Goal: Task Accomplishment & Management: Use online tool/utility

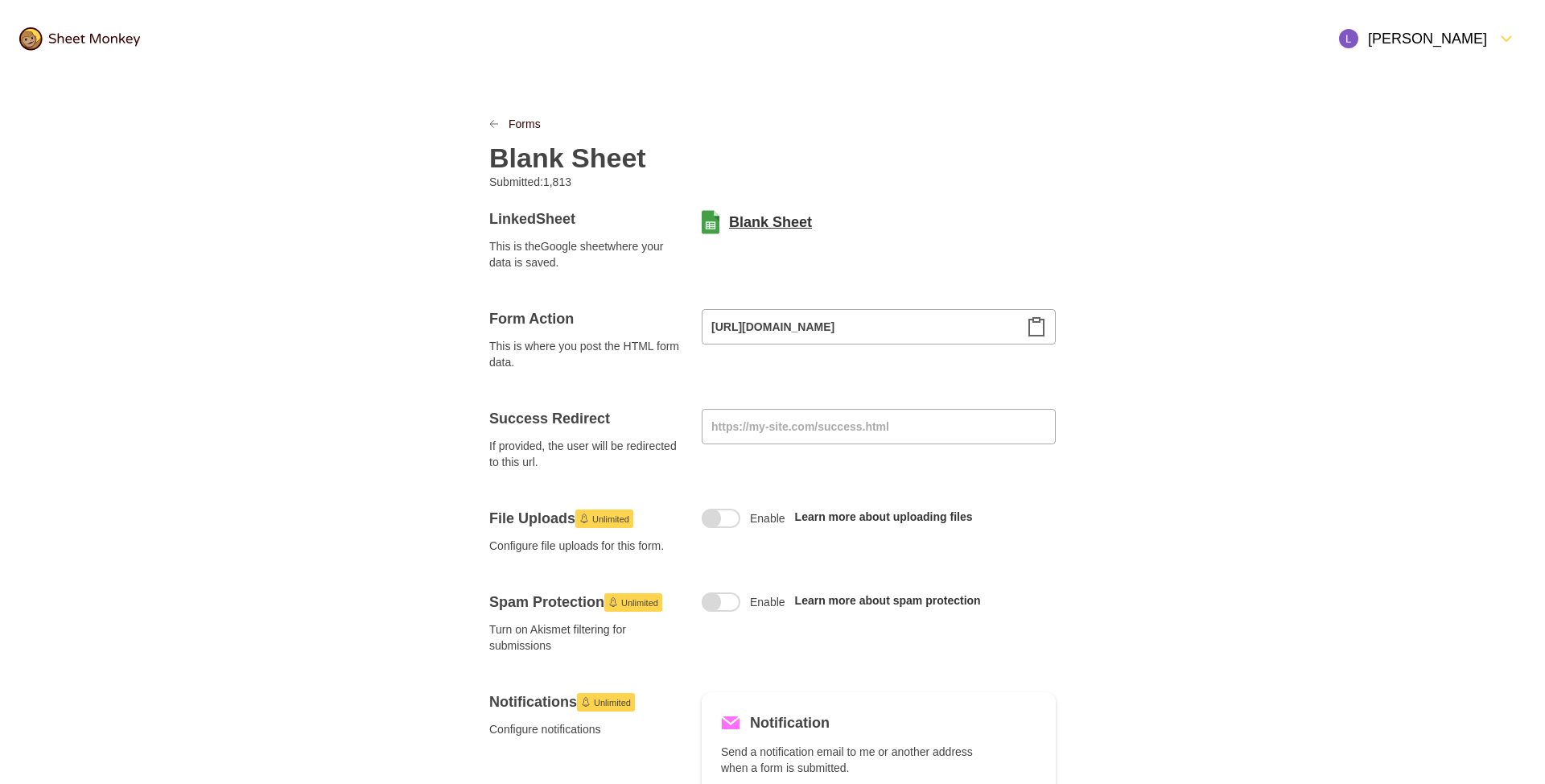
click at [784, 225] on link "Blank Sheet" at bounding box center [770, 222] width 83 height 19
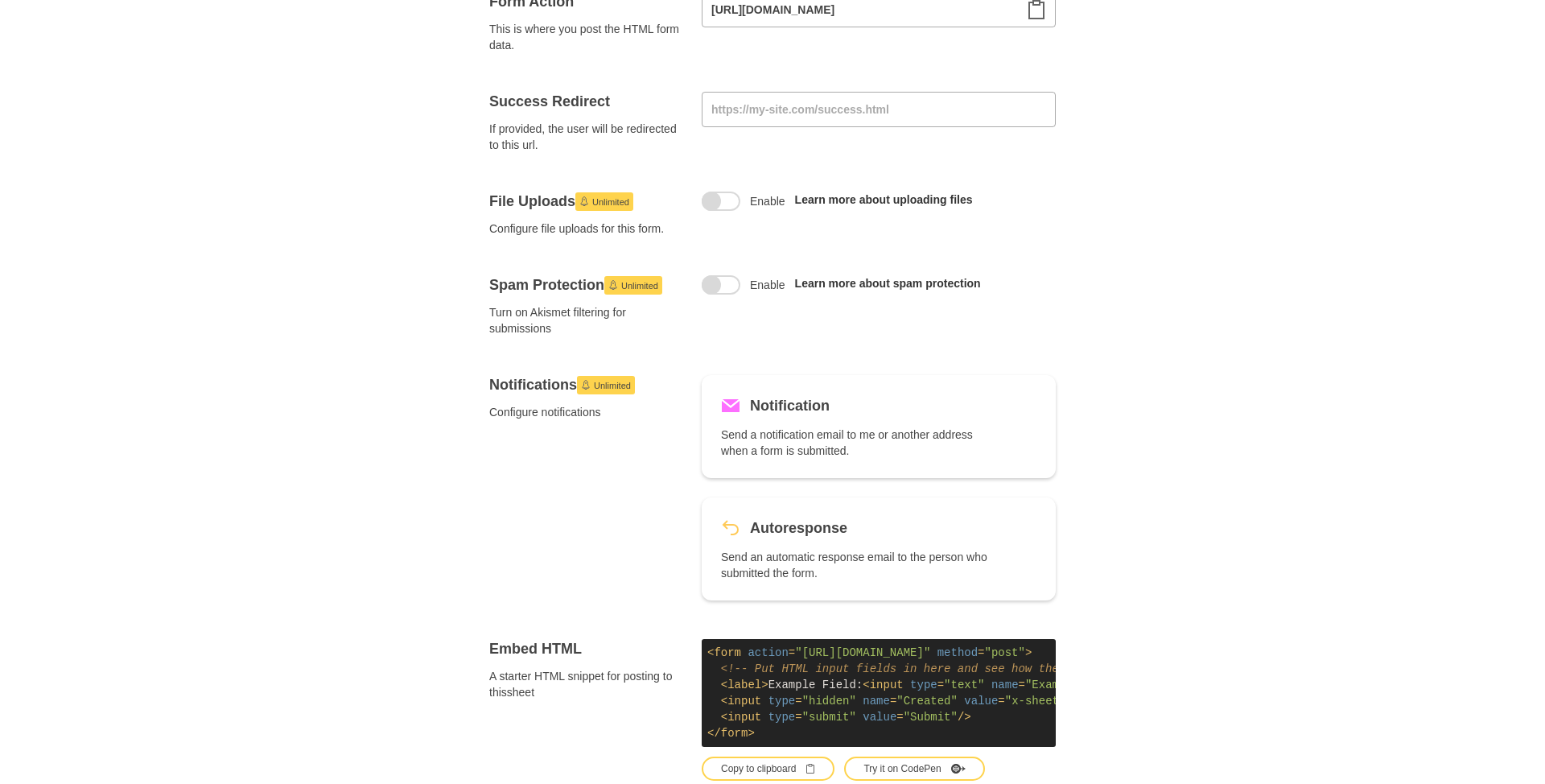
scroll to position [743, 0]
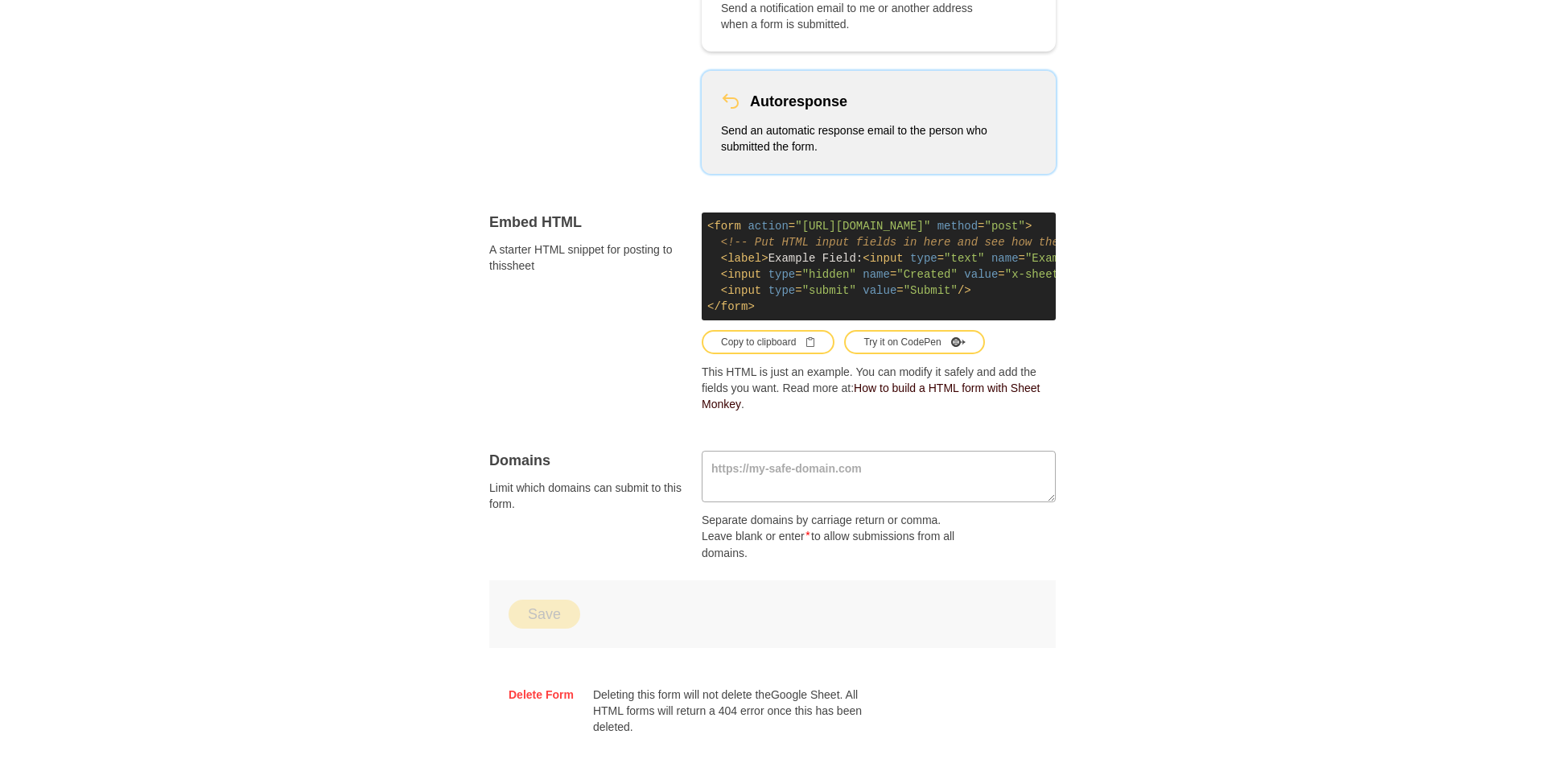
click at [894, 152] on p "Send an automatic response email to the person who submitted the form." at bounding box center [856, 138] width 270 height 32
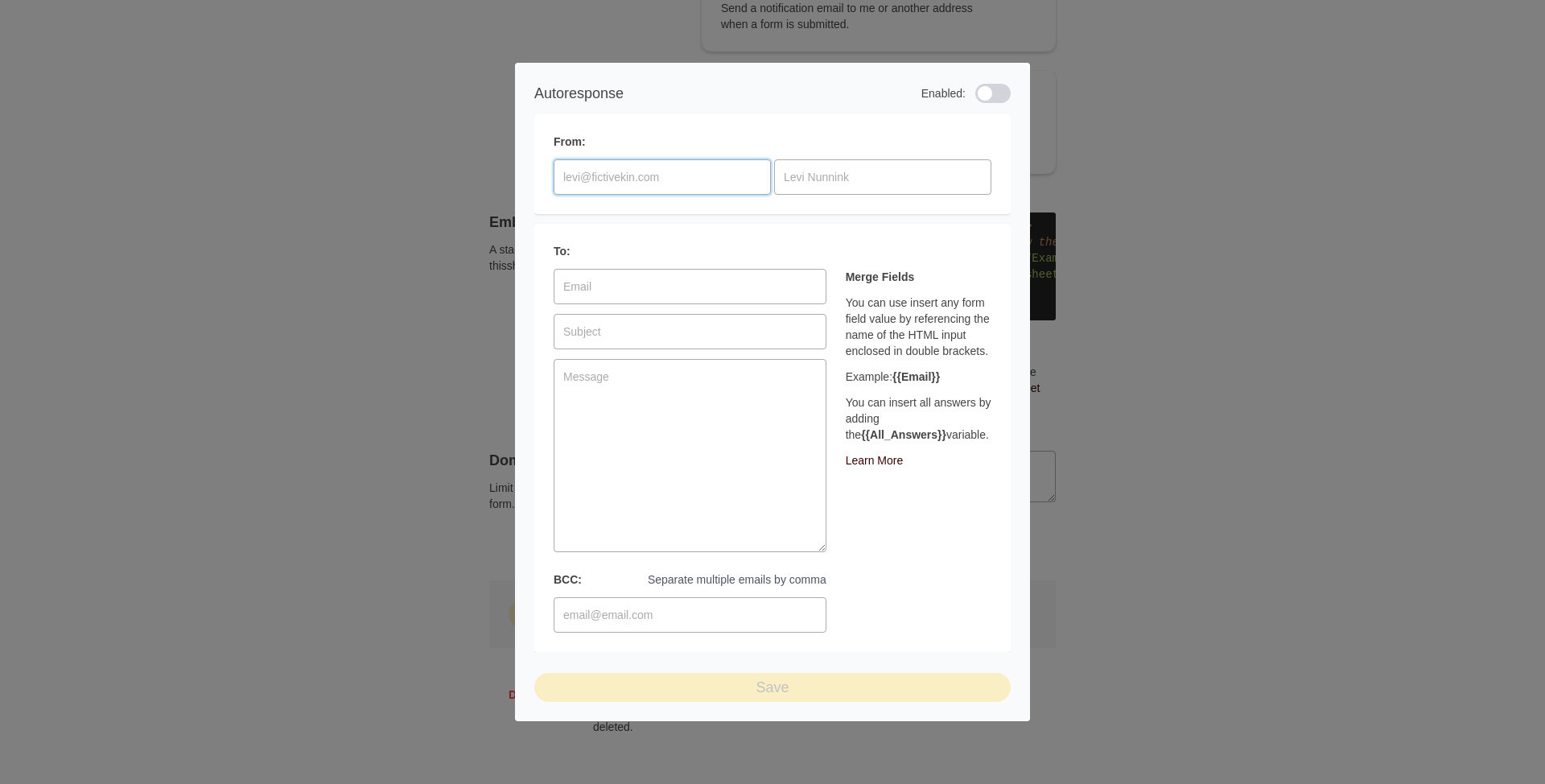
click at [651, 170] on input at bounding box center [662, 177] width 217 height 35
click at [996, 89] on div at bounding box center [993, 92] width 35 height 19
click at [975, 93] on input "checkbox" at bounding box center [975, 93] width 1 height 1
checkbox input "true"
click at [653, 184] on input at bounding box center [662, 177] width 217 height 35
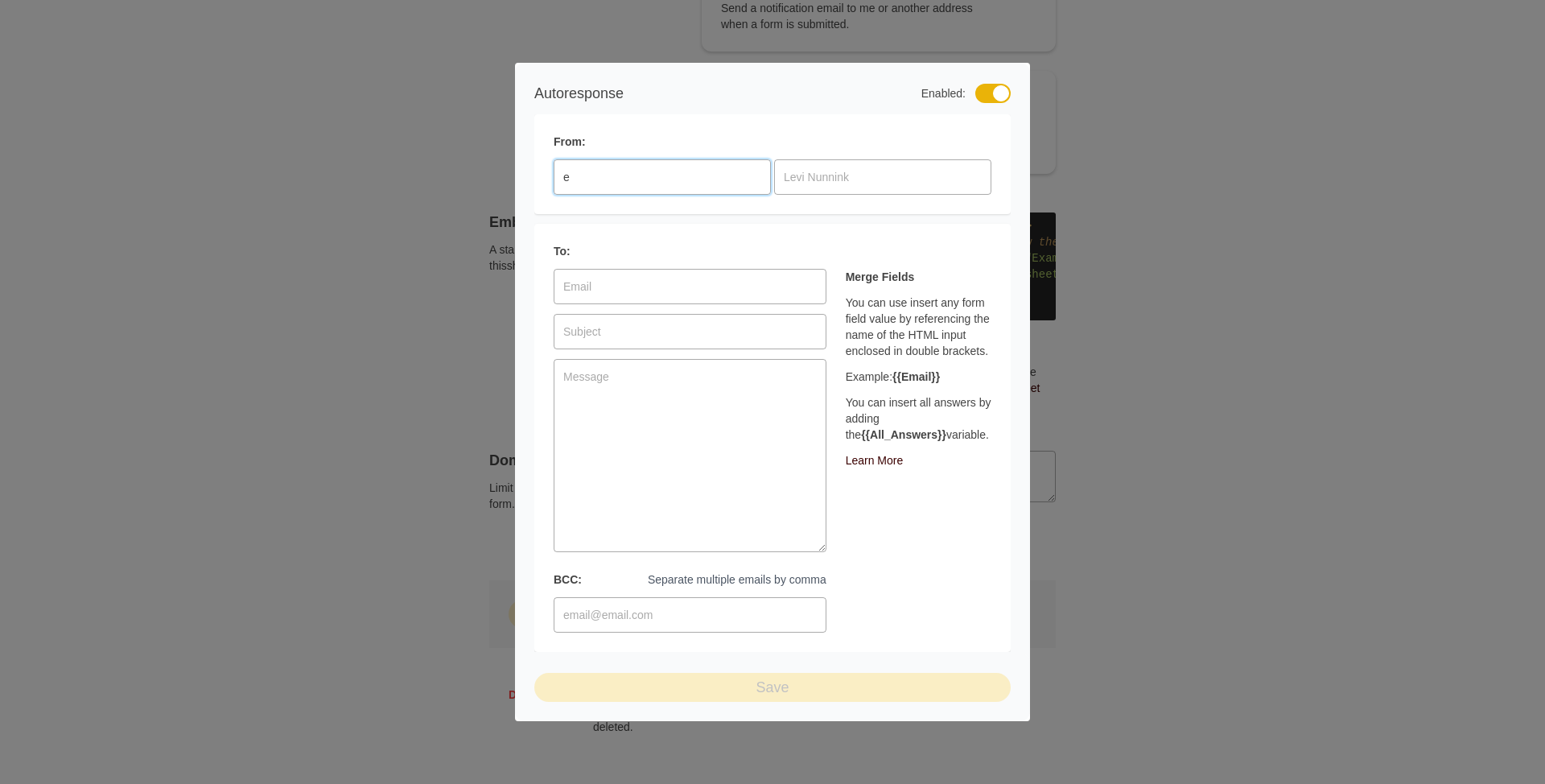
type input "em"
type input "[EMAIL_ADDRESS][DOMAIN_NAME]"
type input "NEO Landing Page Form"
paste input "[EMAIL_ADDRESS][DOMAIN_NAME]"
type input "[EMAIL_ADDRESS][DOMAIN_NAME]"
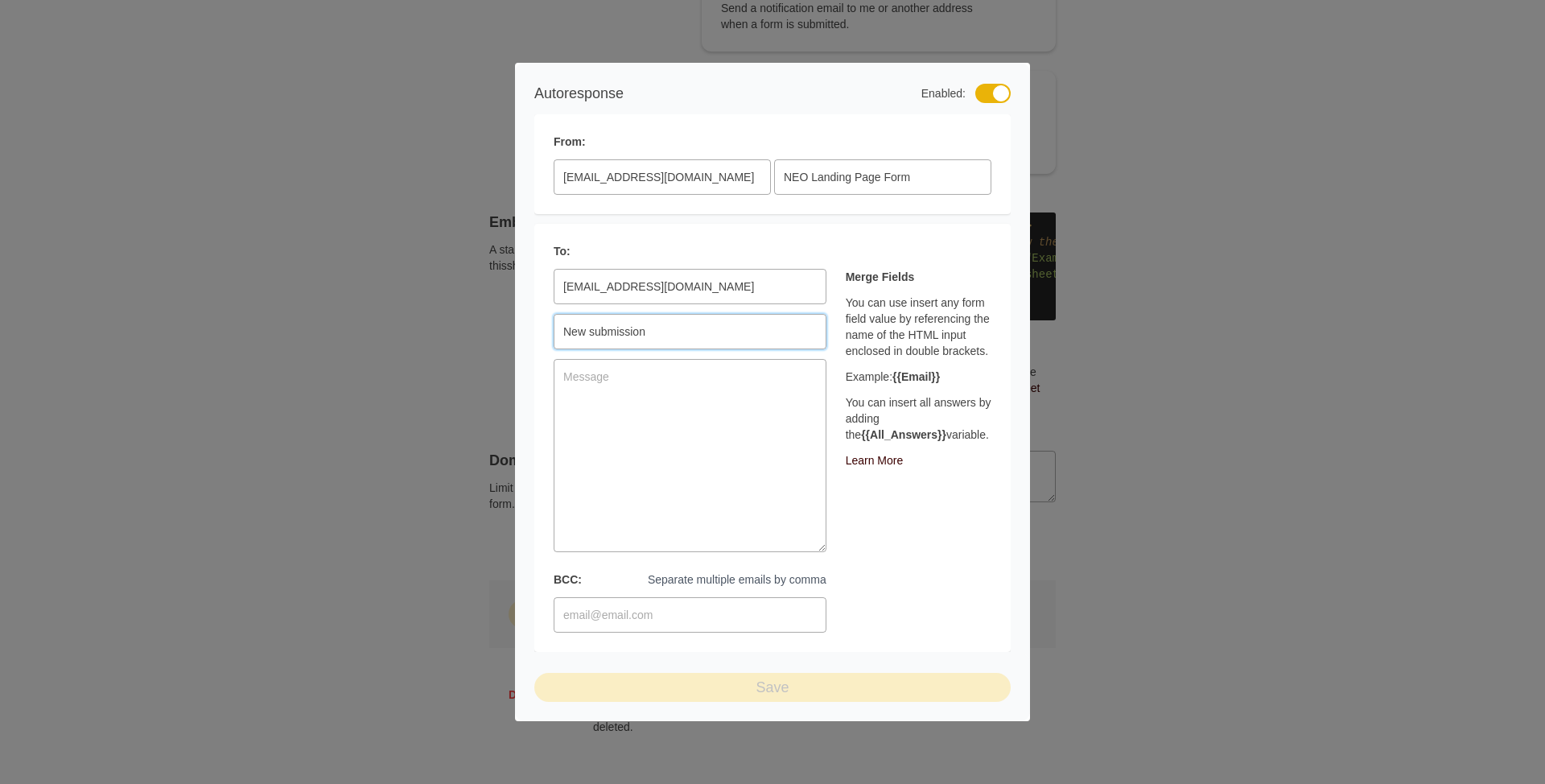
click at [635, 335] on input "New submission" at bounding box center [690, 331] width 273 height 35
type input "B"
type input "New request for invite"
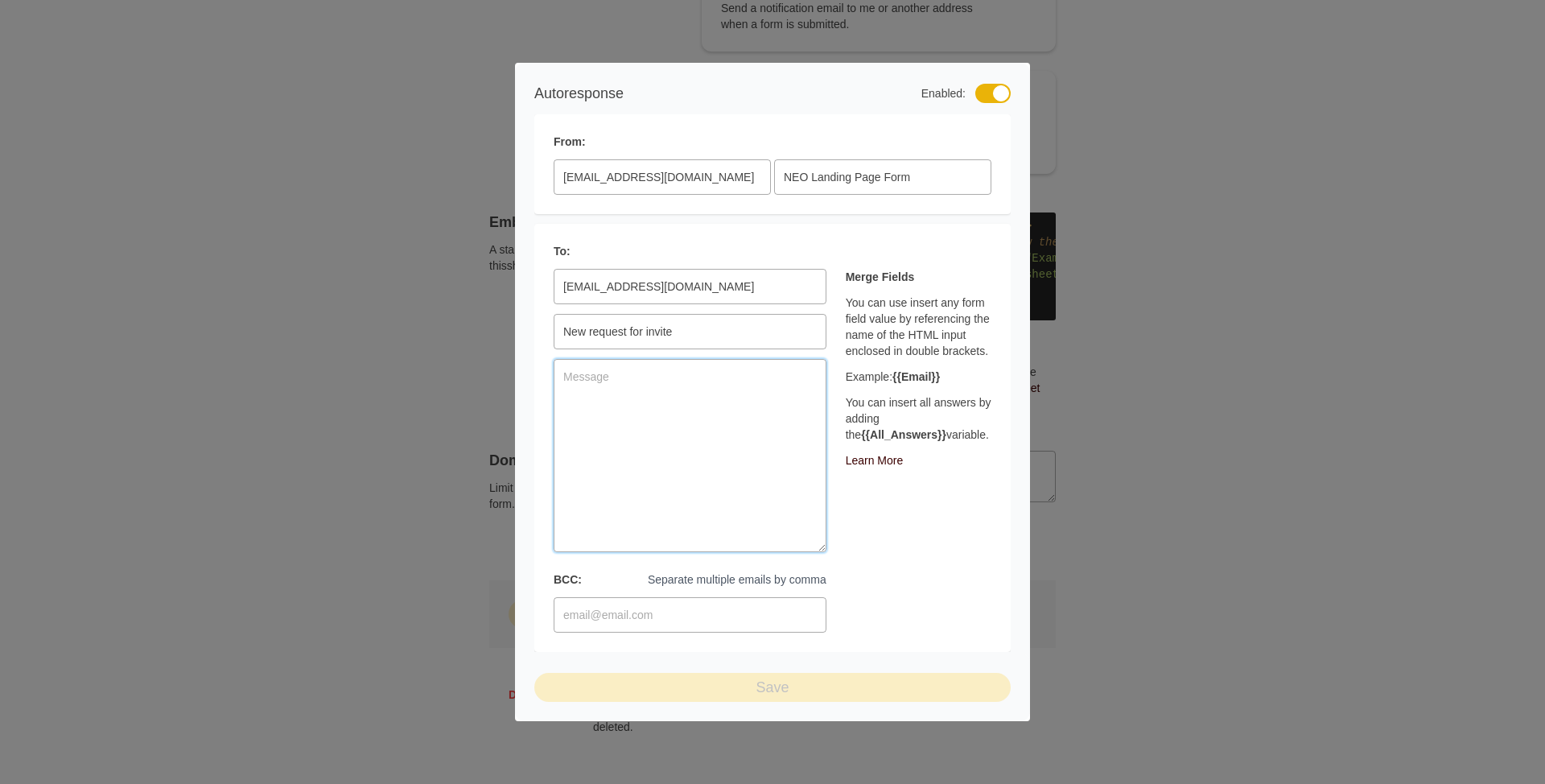
paste textarea "[EMAIL_ADDRESS][DOMAIN_NAME]"
type textarea "[EMAIL_ADDRESS][DOMAIN_NAME]"
drag, startPoint x: 941, startPoint y: 375, endPoint x: 894, endPoint y: 379, distance: 47.2
click at [894, 379] on p "Example: {{Email}}" at bounding box center [918, 376] width 145 height 16
copy strong "{{Email}}"
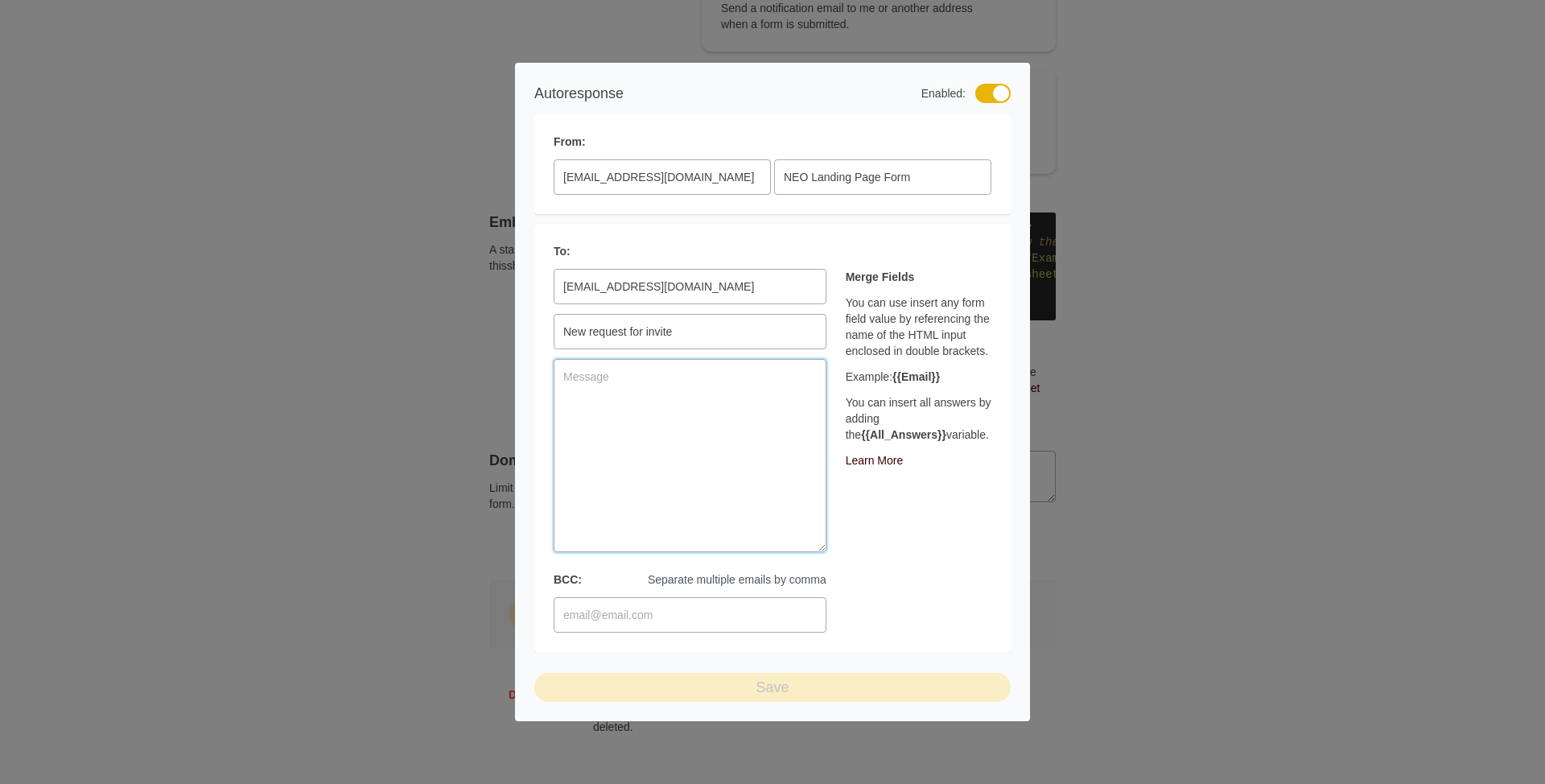
click at [679, 477] on textarea at bounding box center [690, 455] width 273 height 193
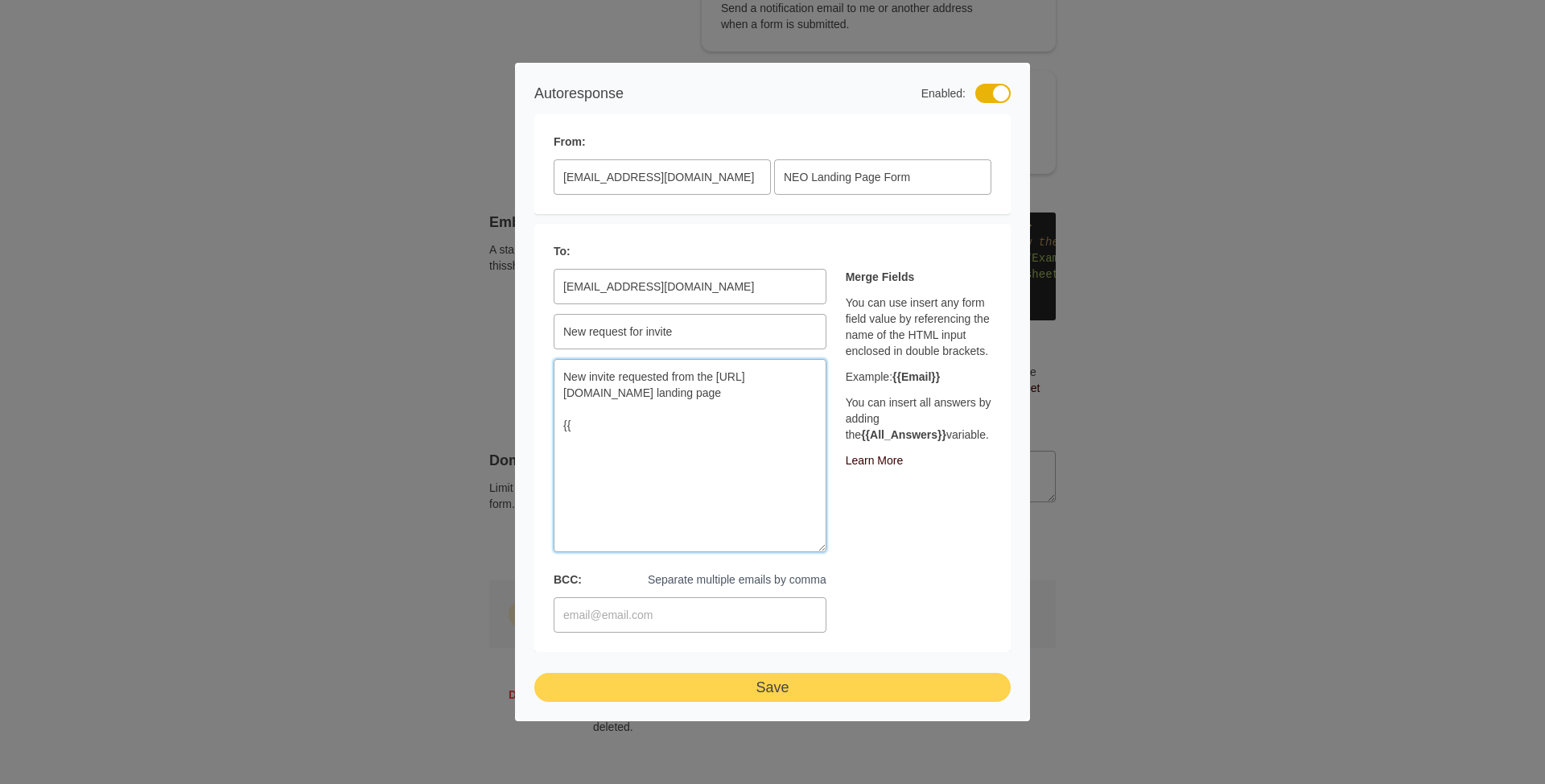
paste textarea "{{Email}}"
click at [961, 600] on div "Merge Fields You can use insert any form field value by referencing the name of…" at bounding box center [918, 450] width 145 height 363
click at [741, 481] on textarea "New invite requested from the [URL][DOMAIN_NAME] landing page {{Email}}" at bounding box center [690, 455] width 273 height 193
drag, startPoint x: 698, startPoint y: 505, endPoint x: 505, endPoint y: 351, distance: 246.9
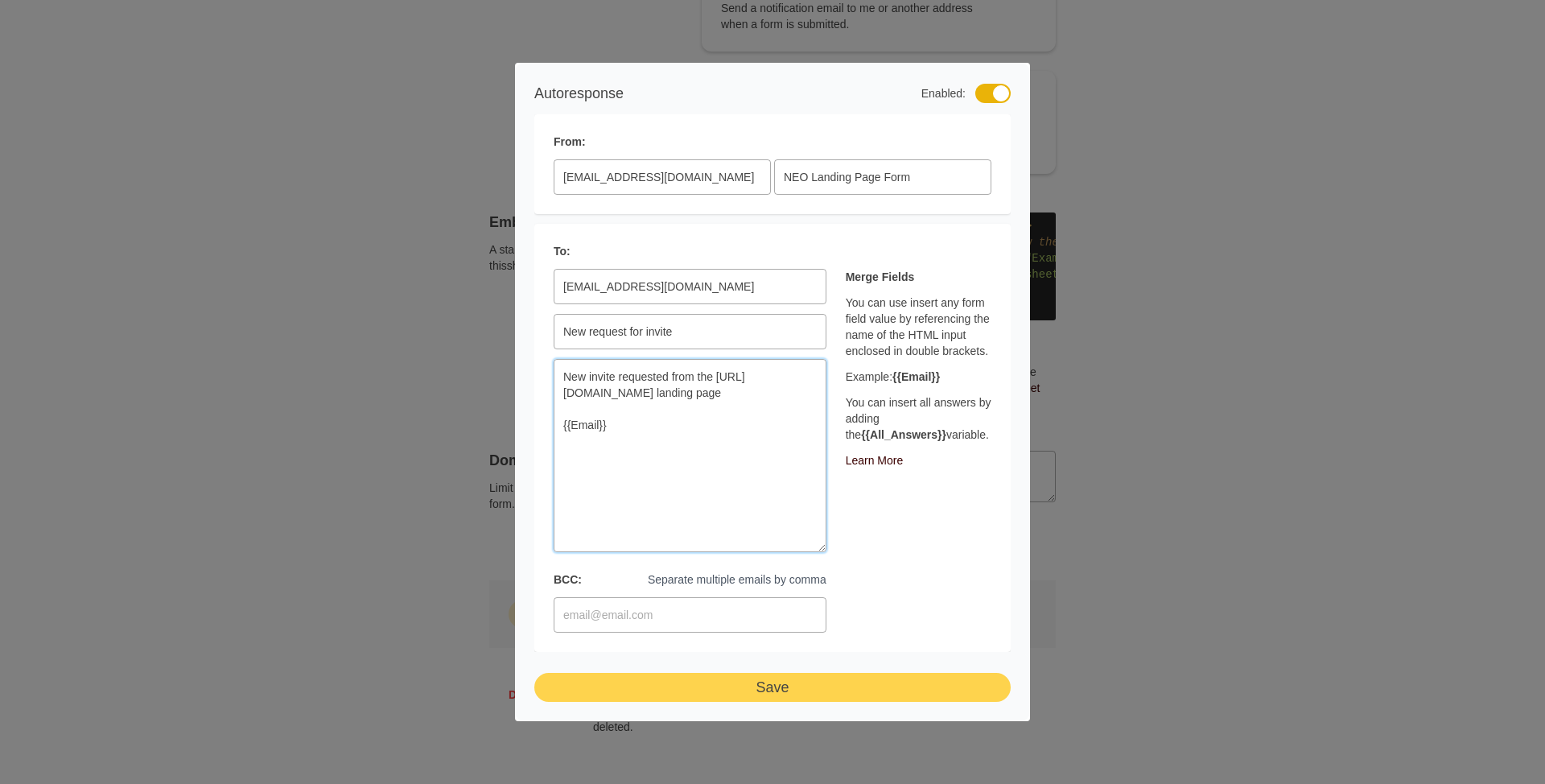
click at [499, 350] on div "Autoresponse Enabled: From: [EMAIL_ADDRESS][DOMAIN_NAME] NEO Landing Page Form …" at bounding box center [772, 392] width 1545 height 784
click at [641, 437] on textarea "New invite requested from the [URL][DOMAIN_NAME] landing page {{Email}}" at bounding box center [690, 455] width 273 height 193
click at [625, 472] on textarea "New invite requested from the [URL][DOMAIN_NAME] landing page {{Email}}" at bounding box center [690, 455] width 273 height 193
type textarea "New invite requested from the [URL][DOMAIN_NAME] landing page {{Email}} - Neo E…"
click at [975, 533] on div "Merge Fields You can use insert any form field value by referencing the name of…" at bounding box center [918, 450] width 145 height 363
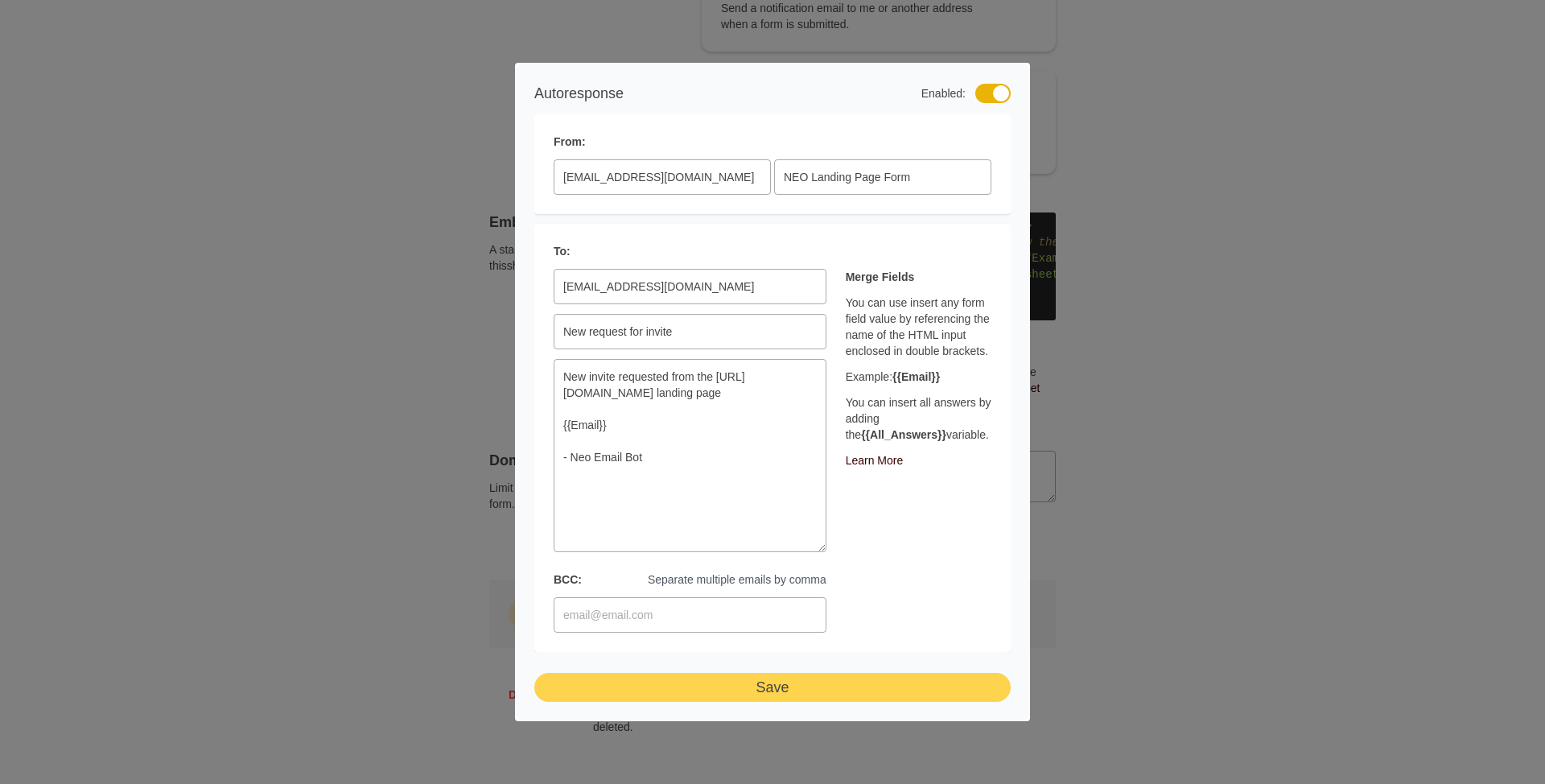
click at [776, 692] on button "Save" at bounding box center [772, 686] width 476 height 29
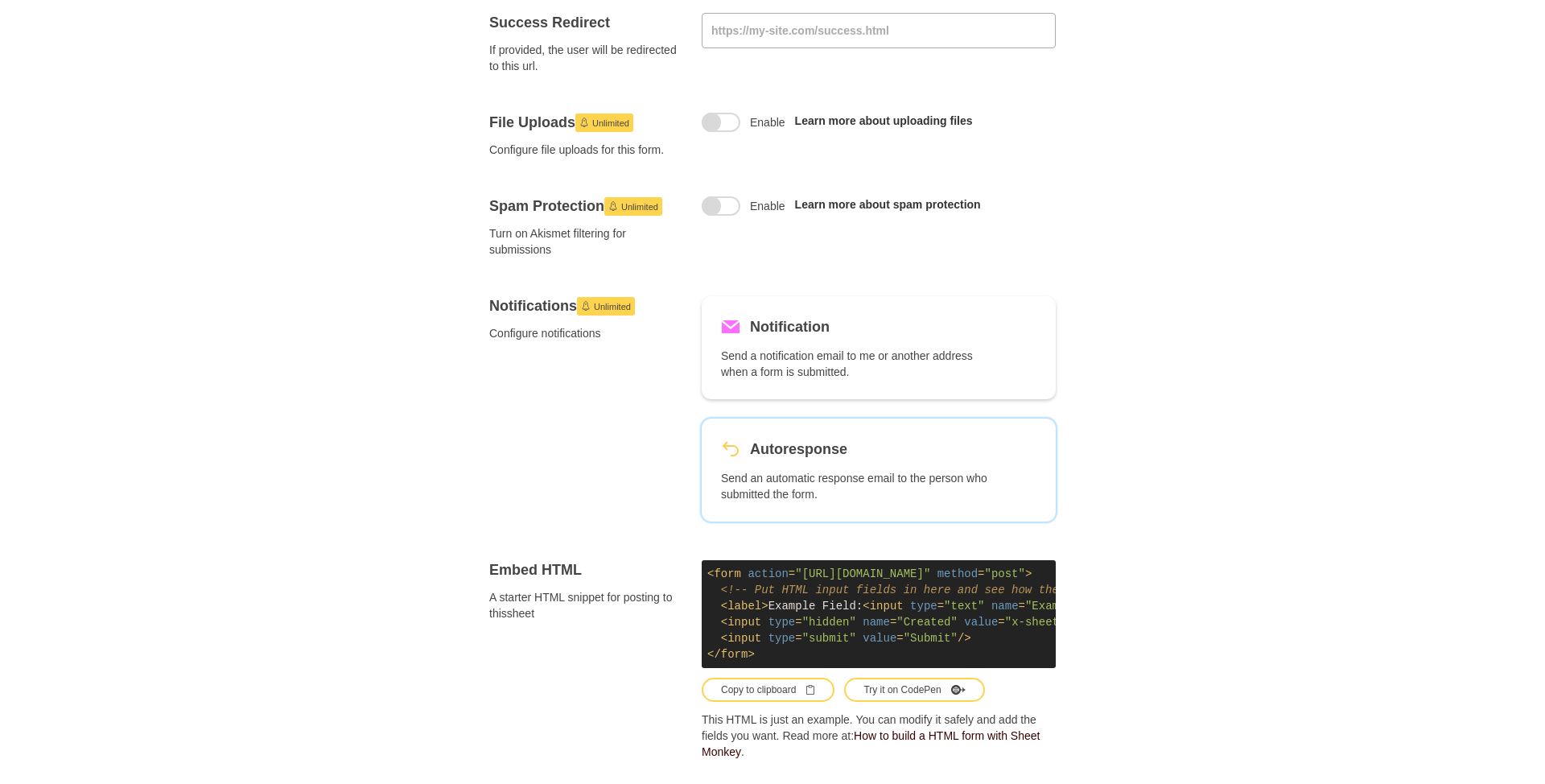
scroll to position [716, 0]
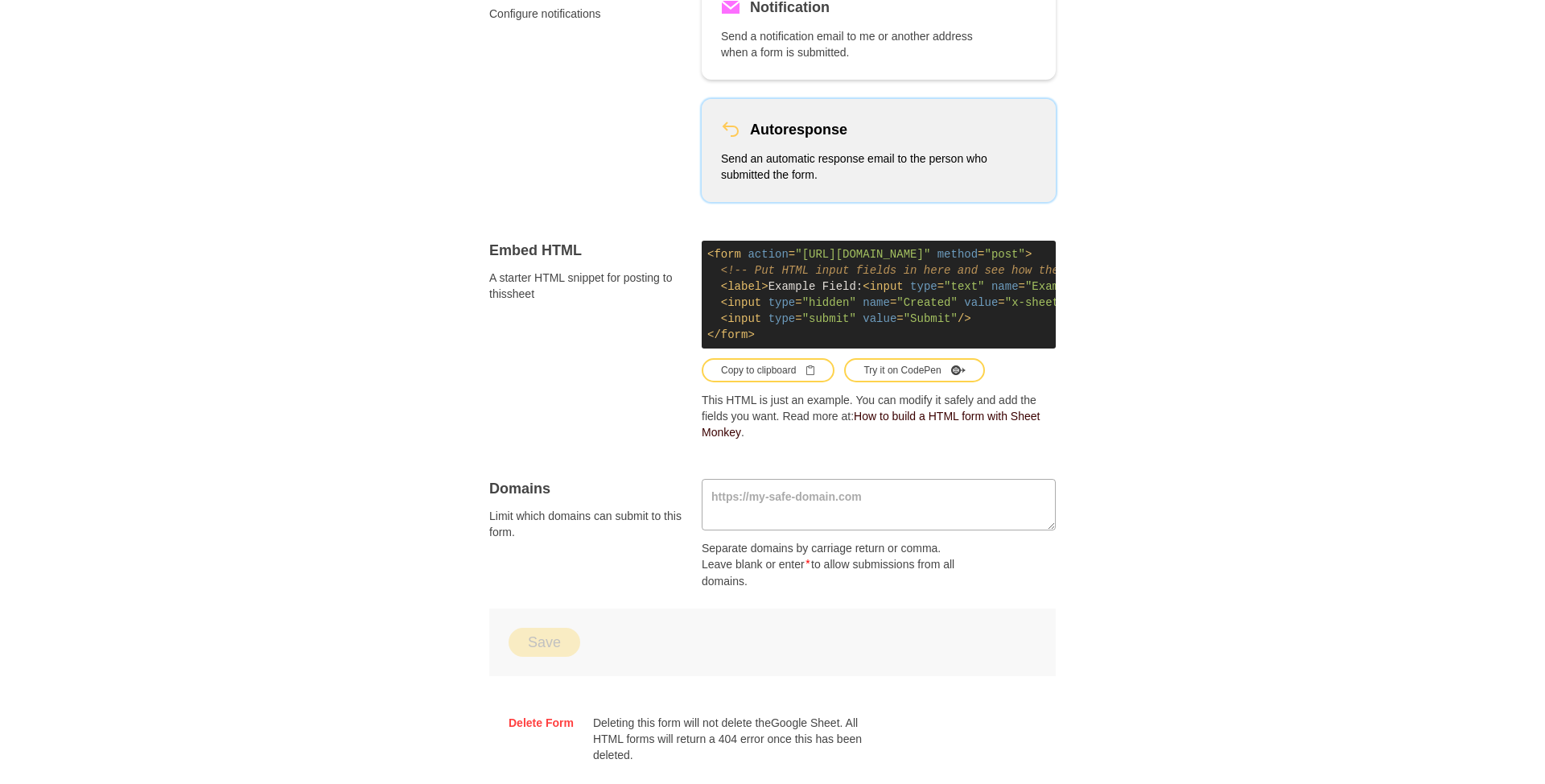
click at [895, 182] on p "Send an automatic response email to the person who submitted the form." at bounding box center [856, 166] width 270 height 32
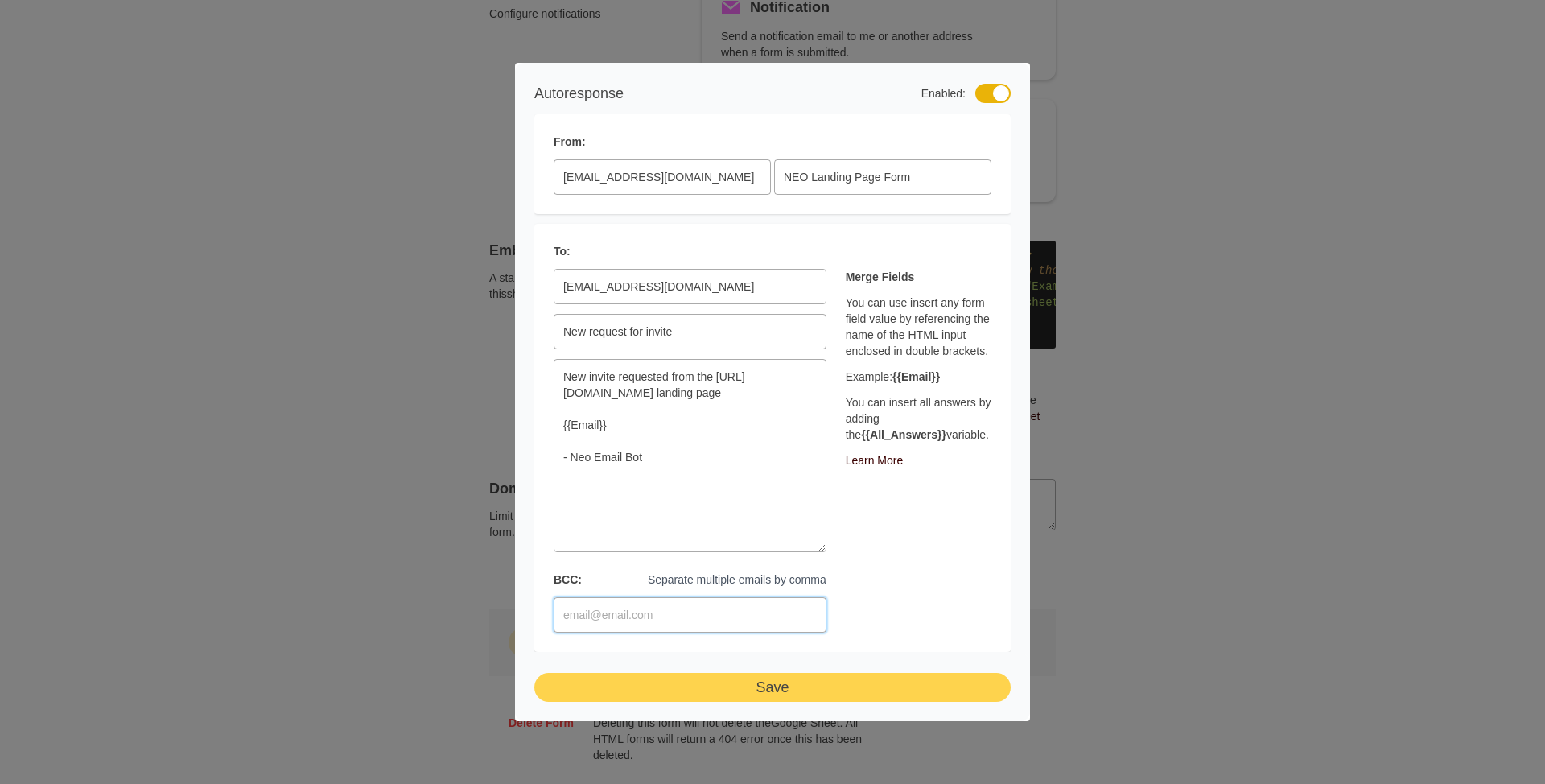
click at [620, 603] on input "BCC: Separate multiple emails by comma" at bounding box center [690, 615] width 273 height 35
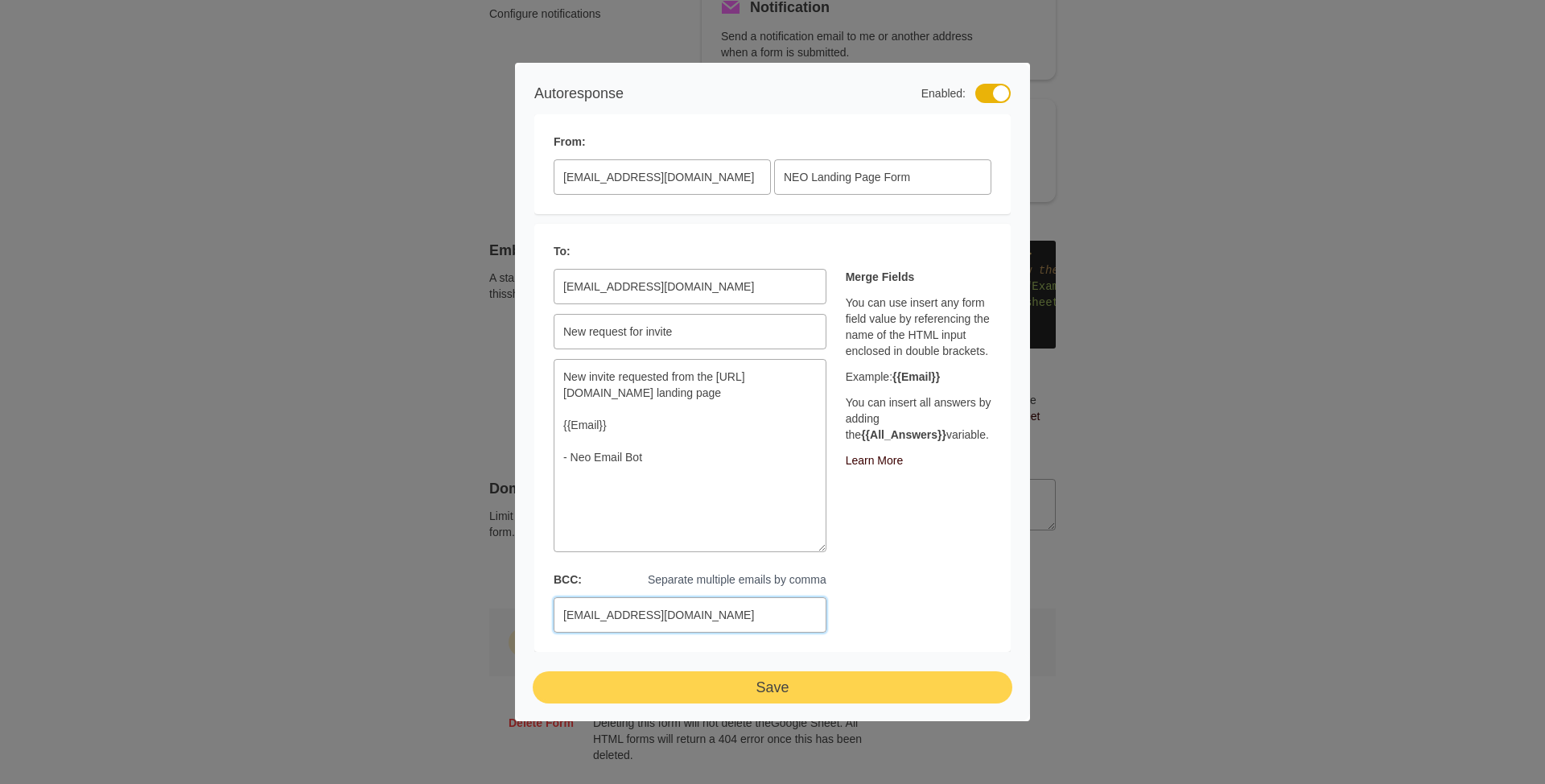
type input "[EMAIL_ADDRESS][DOMAIN_NAME]"
click at [805, 682] on button "Save" at bounding box center [772, 686] width 476 height 29
click at [645, 617] on input "[EMAIL_ADDRESS][DOMAIN_NAME]" at bounding box center [690, 615] width 273 height 35
click at [607, 615] on input "[EMAIL_ADDRESS][DOMAIN_NAME]" at bounding box center [690, 615] width 273 height 35
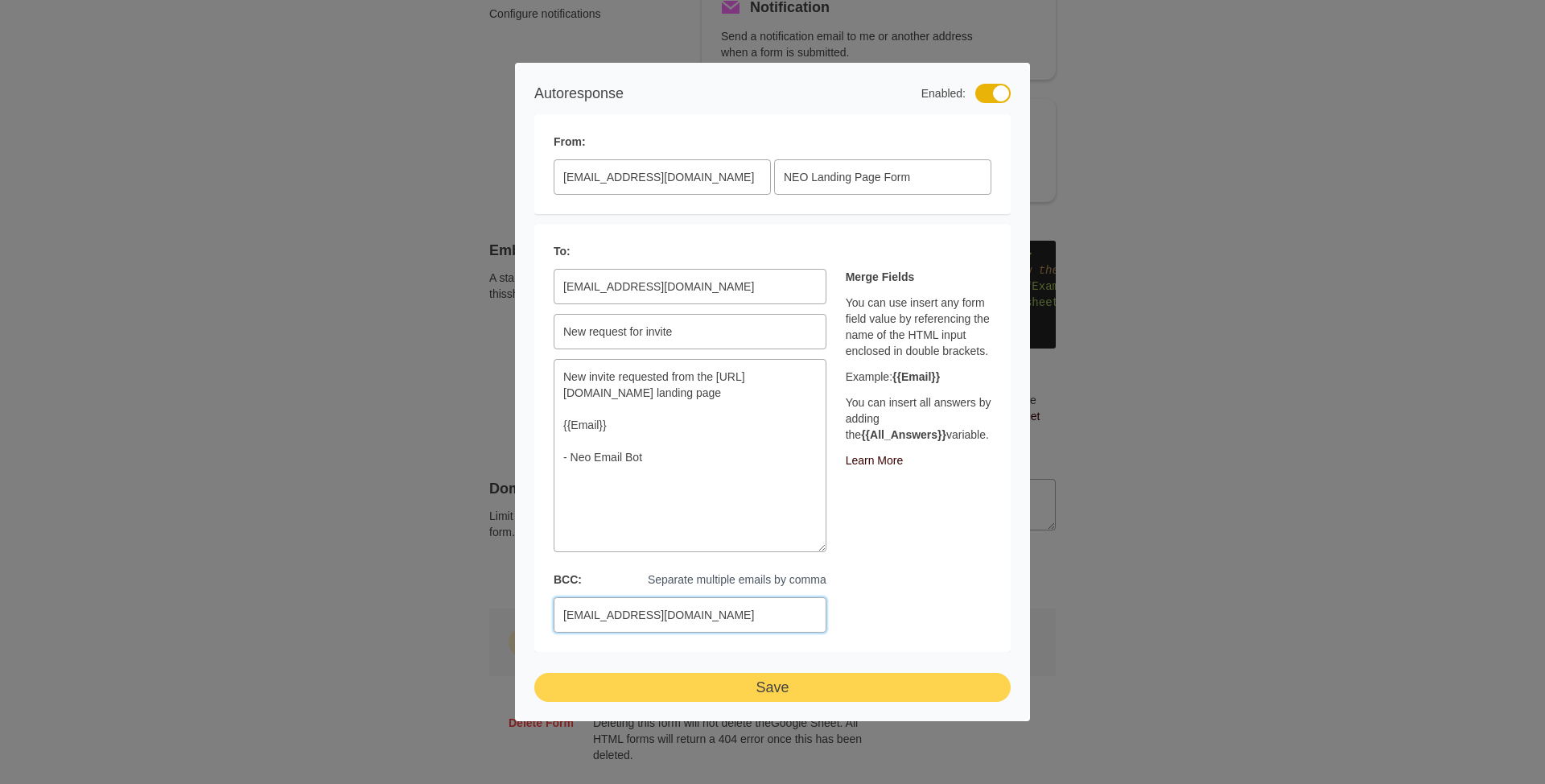
drag, startPoint x: 607, startPoint y: 615, endPoint x: 660, endPoint y: 617, distance: 53.0
click at [660, 617] on input "[EMAIL_ADDRESS][DOMAIN_NAME]" at bounding box center [690, 615] width 273 height 35
click at [726, 688] on button "Save" at bounding box center [772, 686] width 476 height 29
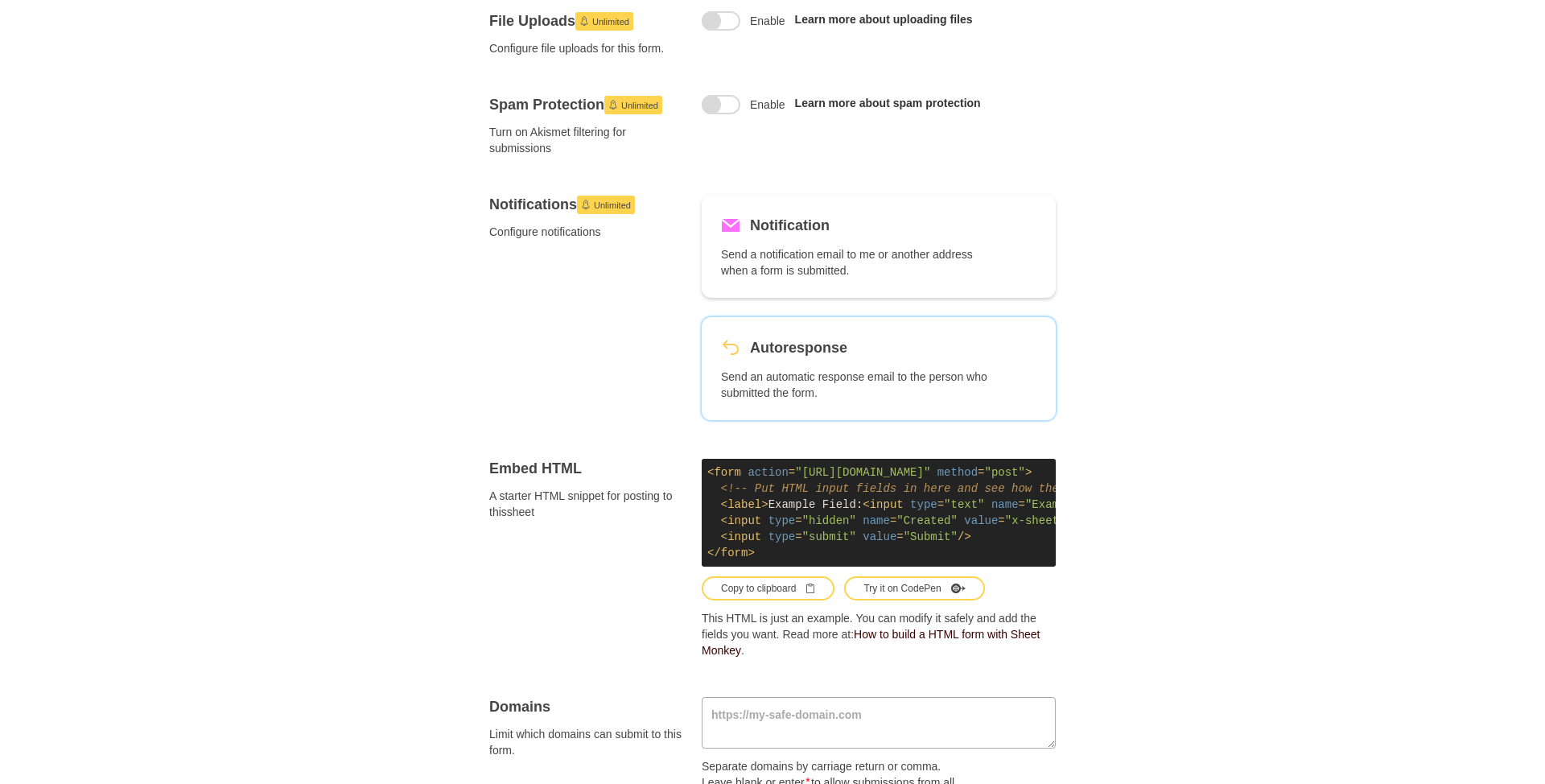
scroll to position [382, 0]
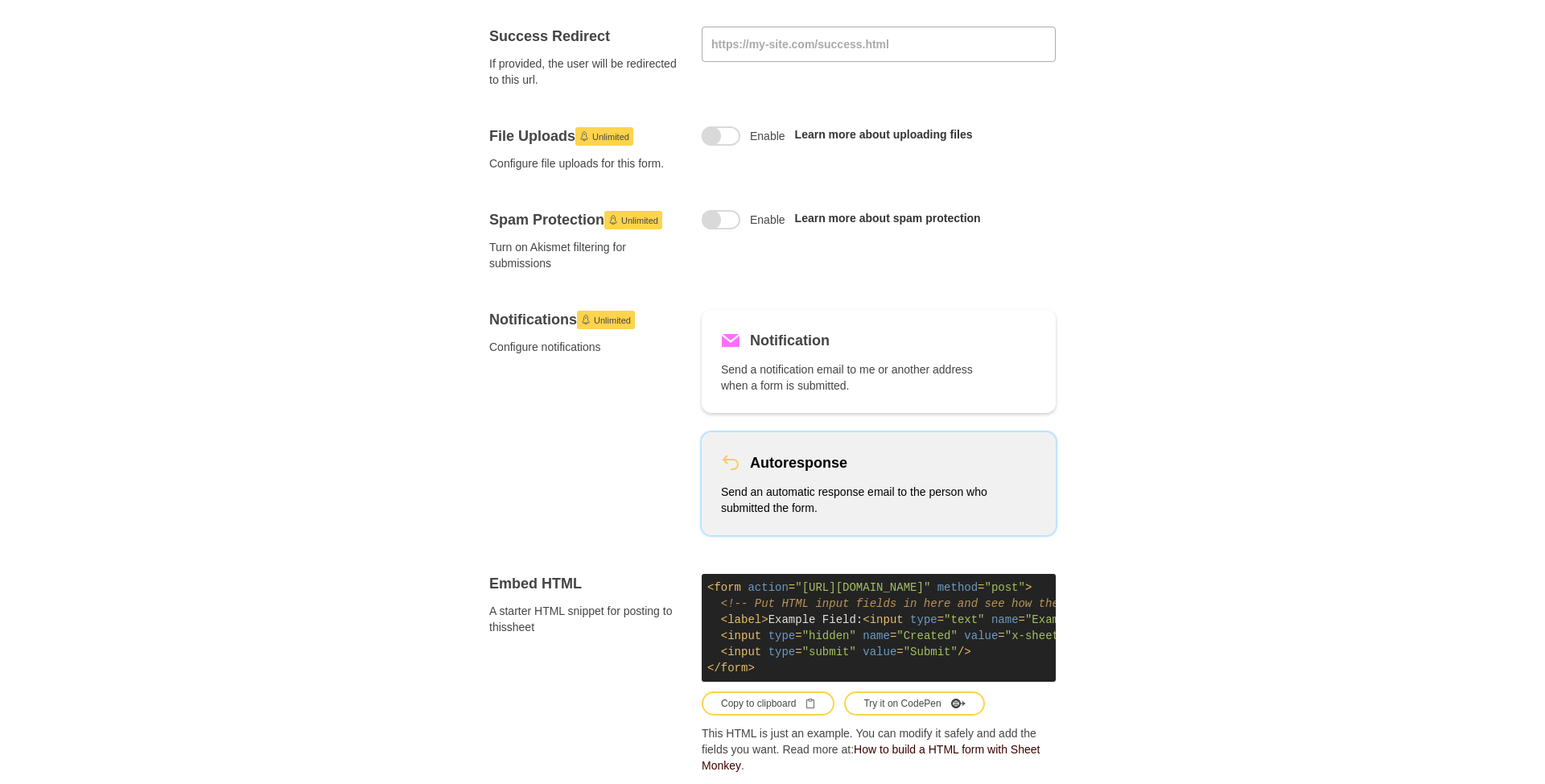
click at [836, 479] on div "Autoresponse Send an automatic response email to the person who submitted the f…" at bounding box center [878, 484] width 315 height 65
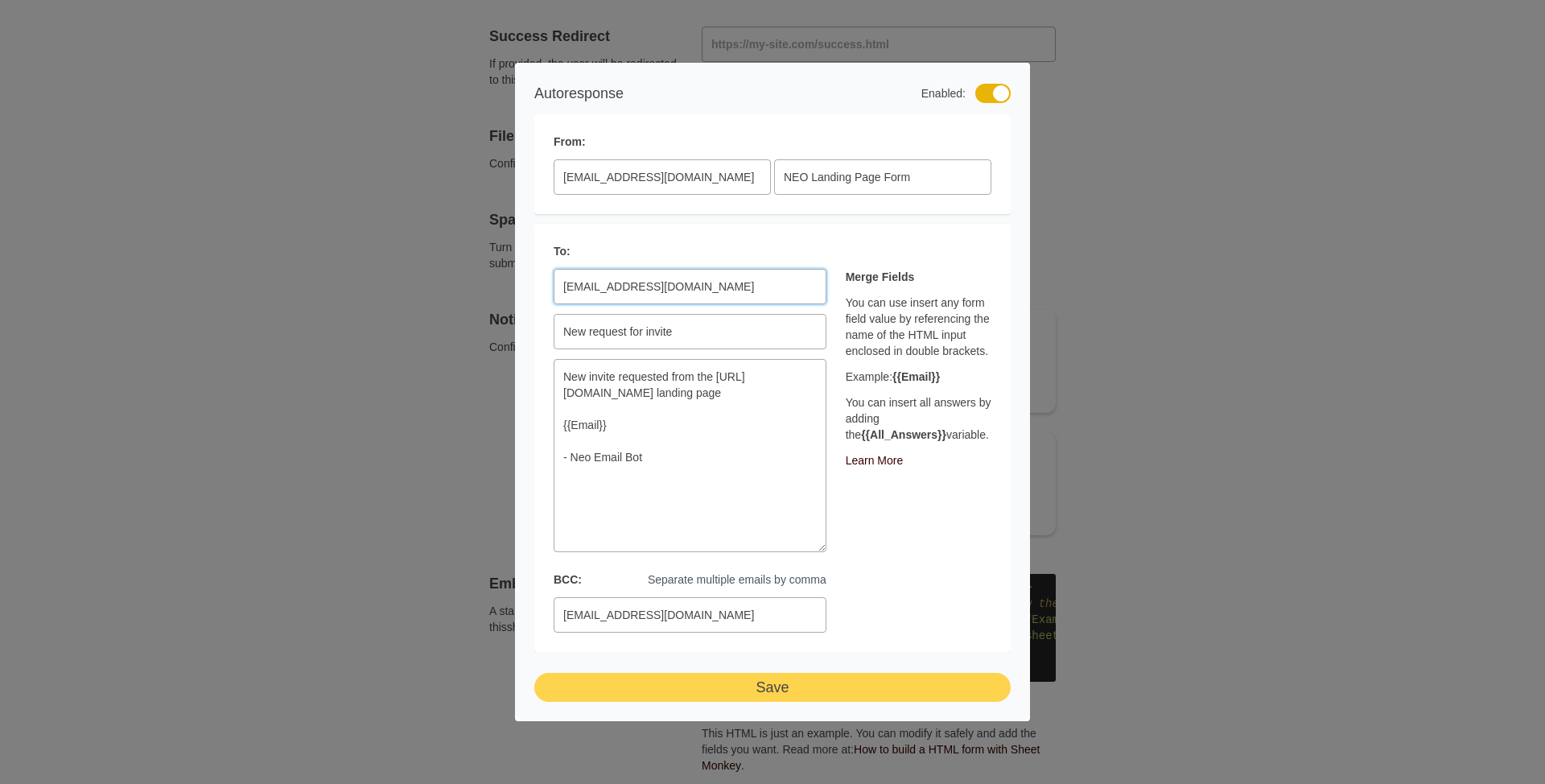
click at [621, 287] on input "[EMAIL_ADDRESS][DOMAIN_NAME]" at bounding box center [690, 287] width 273 height 35
click at [615, 177] on input "[EMAIL_ADDRESS][DOMAIN_NAME]" at bounding box center [662, 177] width 217 height 35
type input "[EMAIL_ADDRESS][DOMAIN_NAME]"
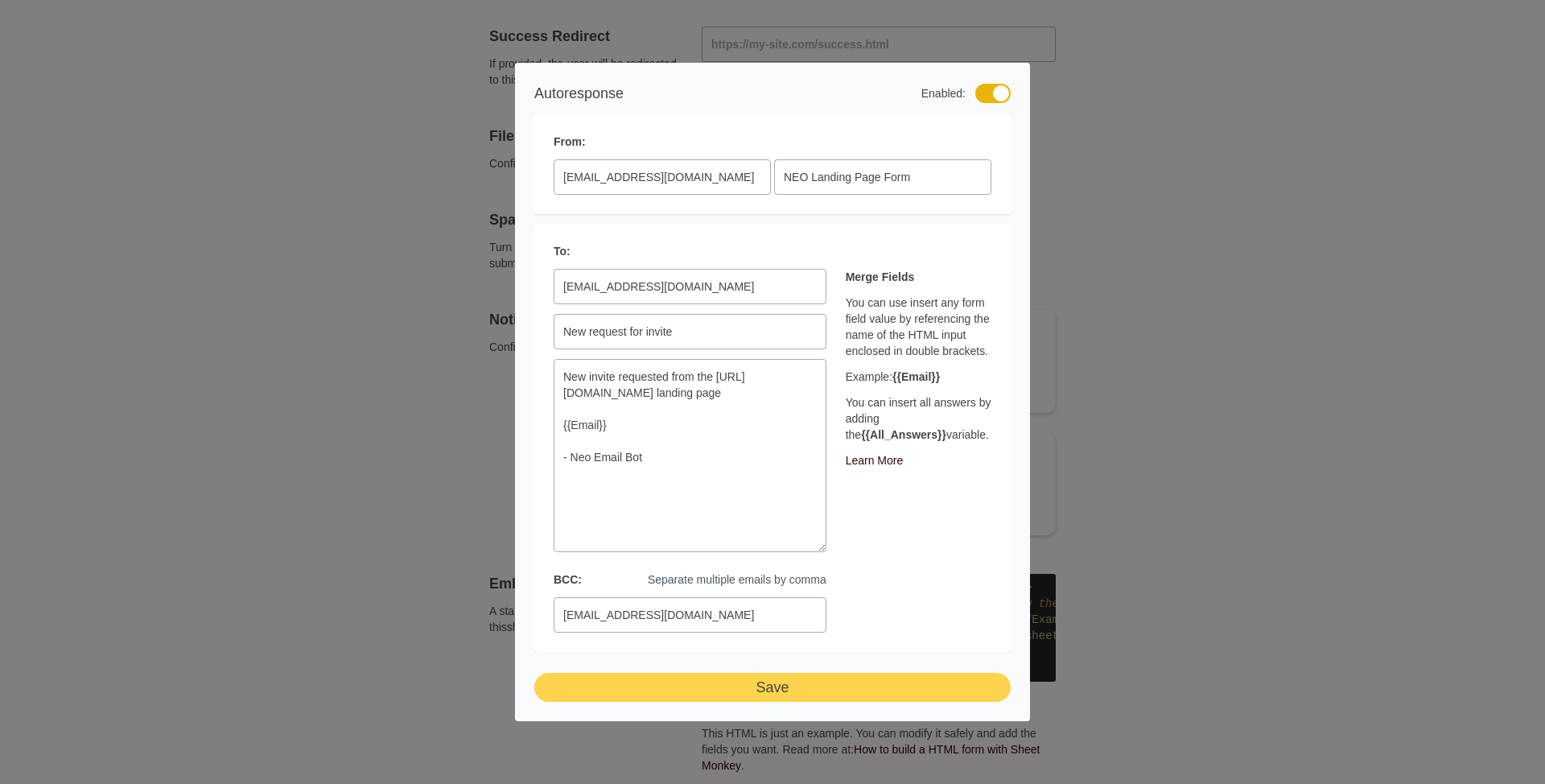
click at [824, 689] on button "Save" at bounding box center [772, 686] width 476 height 29
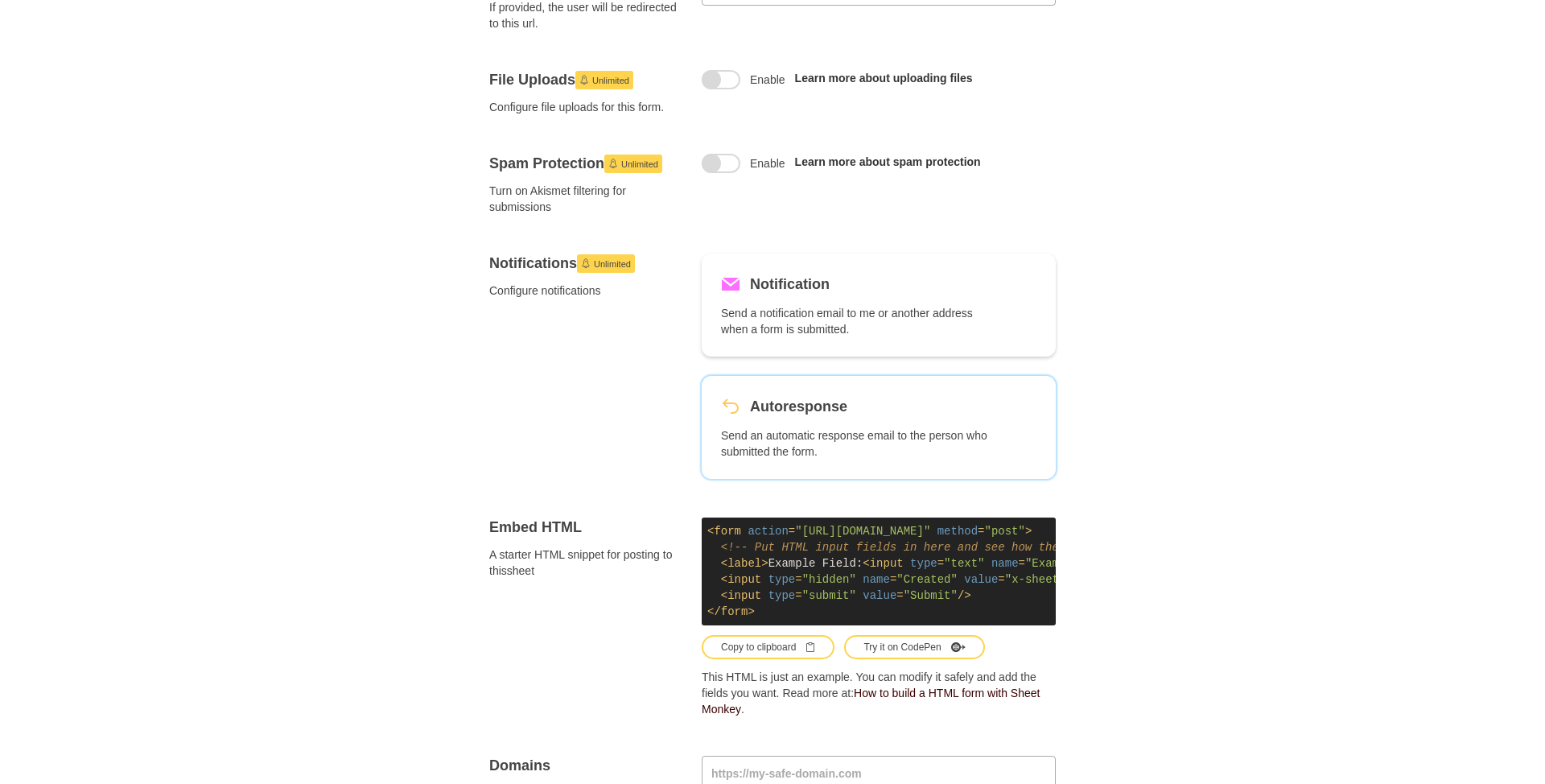
scroll to position [499, 0]
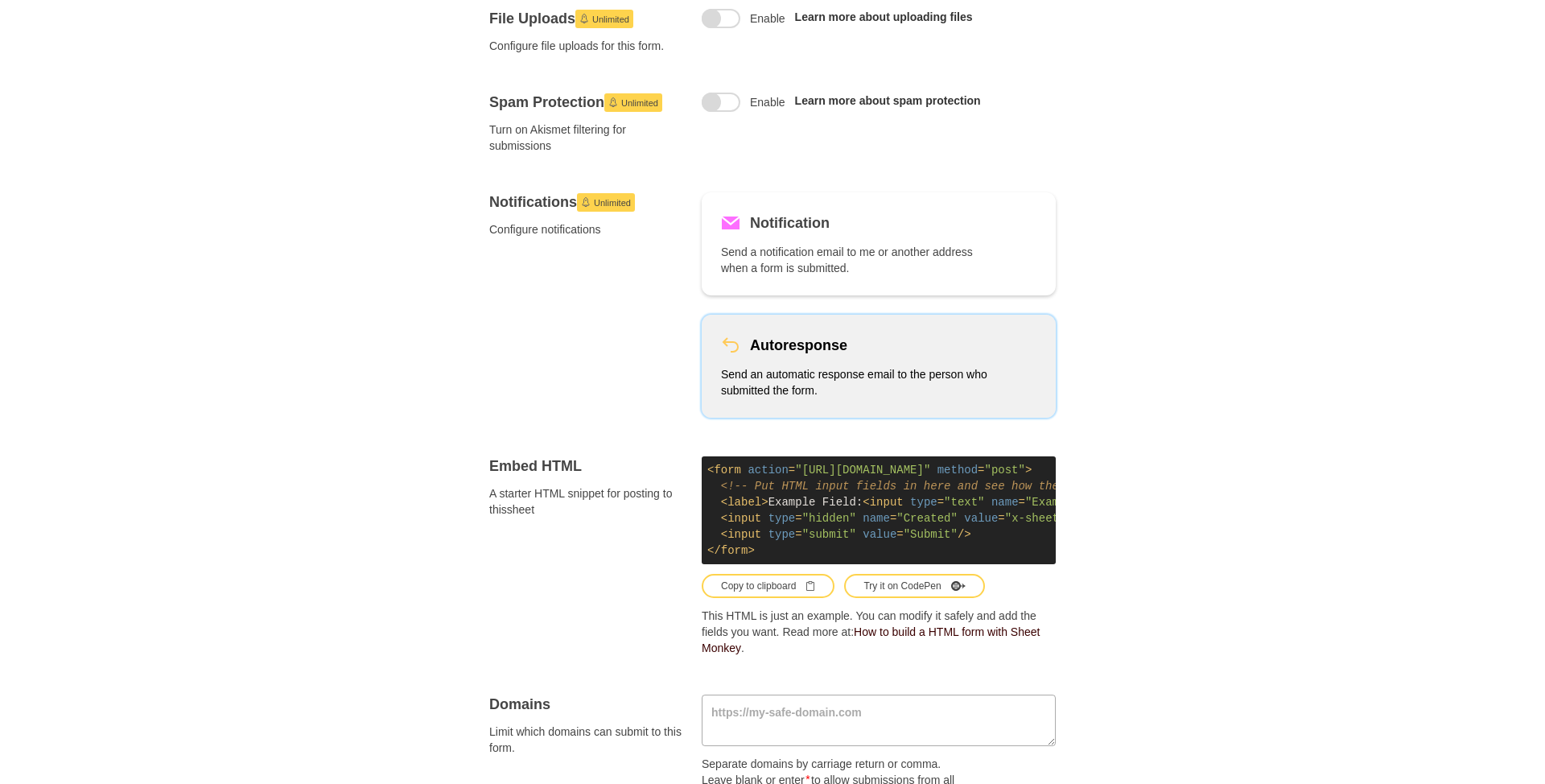
click at [873, 384] on p "Send an automatic response email to the person who submitted the form." at bounding box center [856, 382] width 270 height 32
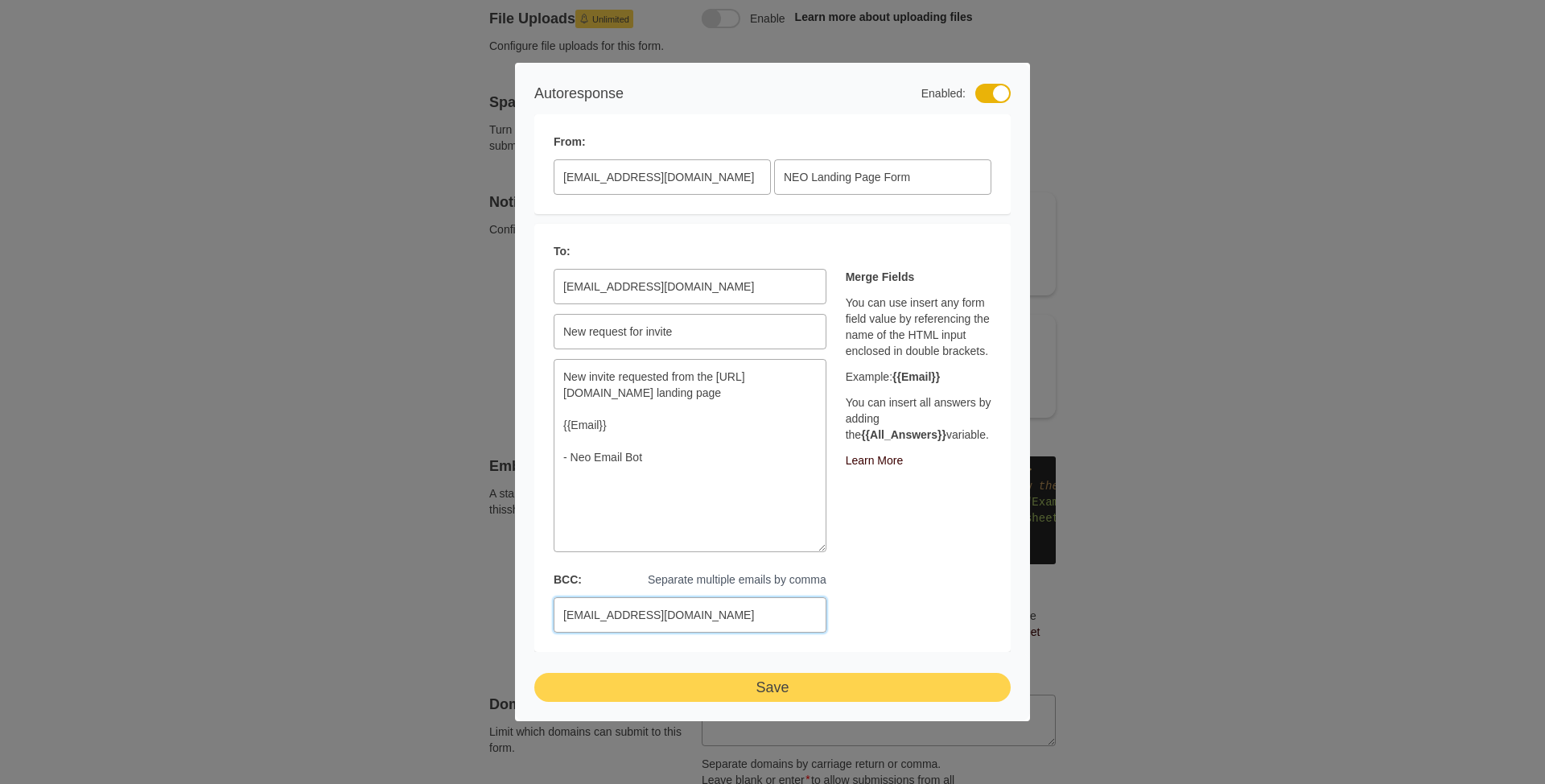
click at [622, 619] on input "[EMAIL_ADDRESS][DOMAIN_NAME]" at bounding box center [690, 615] width 273 height 35
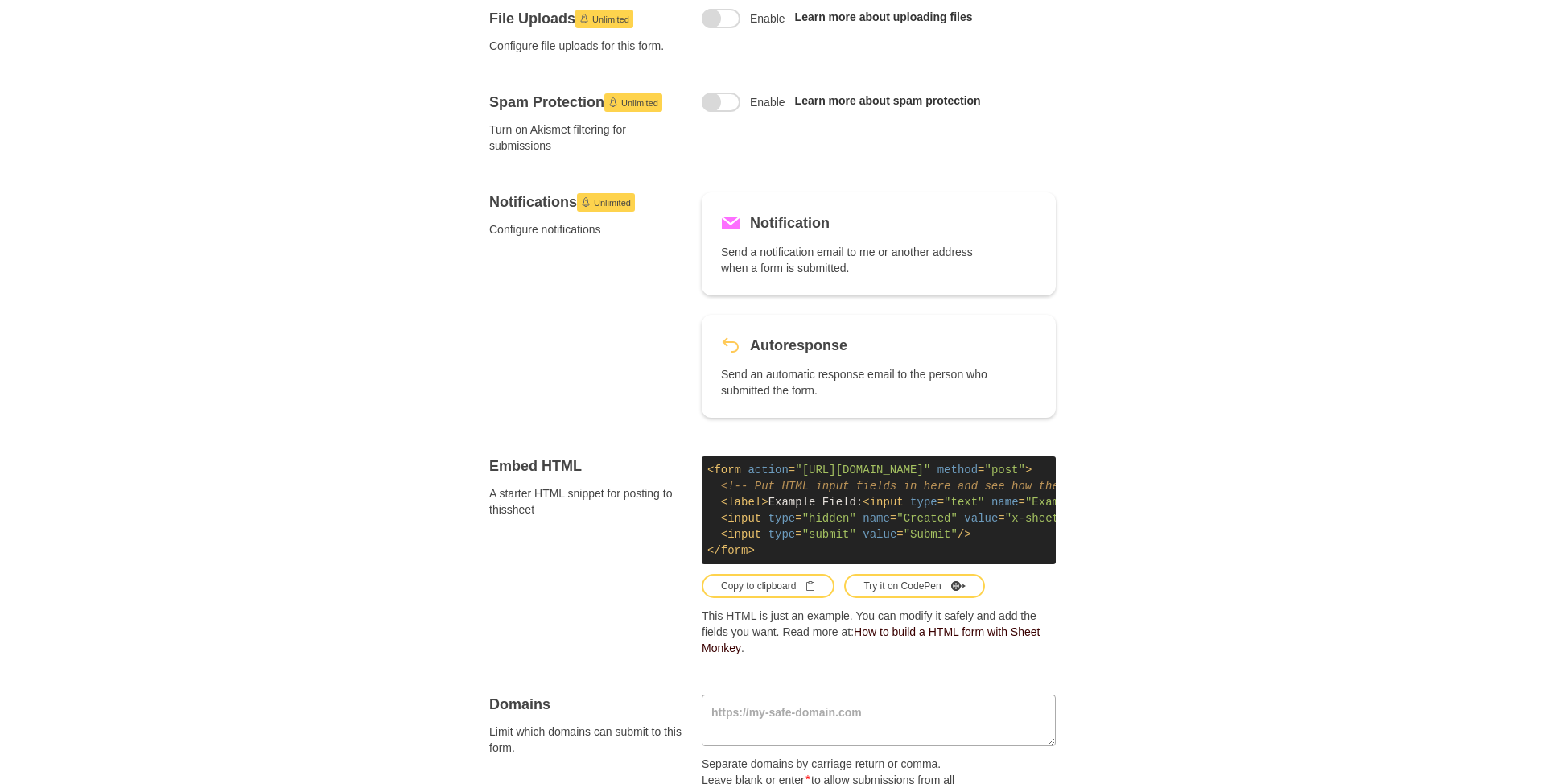
click at [1404, 133] on div "Forms Blank Sheet Submitted: 1,813 Linked Sheet This is the Google sheet where …" at bounding box center [772, 307] width 1545 height 1459
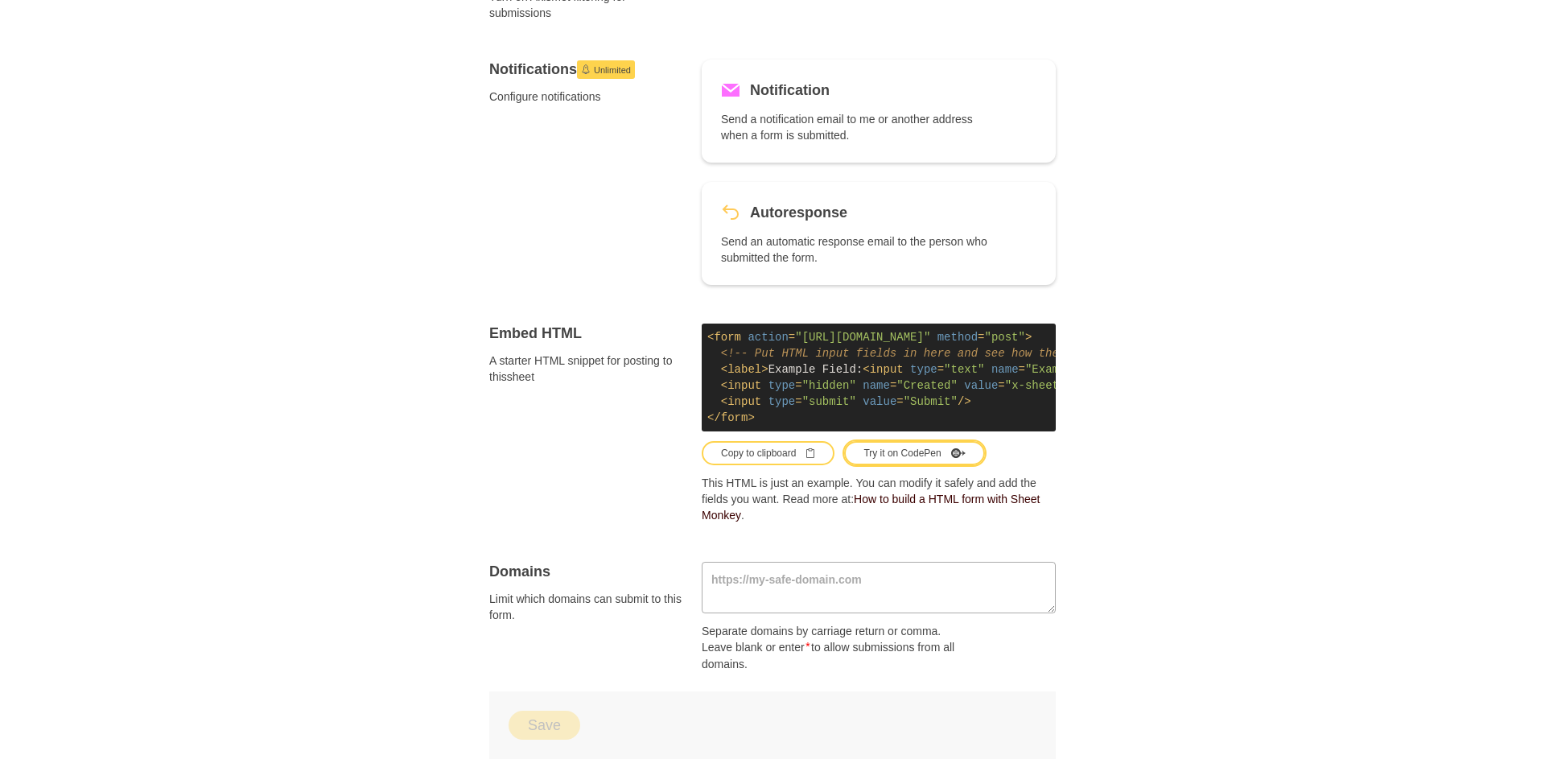
scroll to position [360, 0]
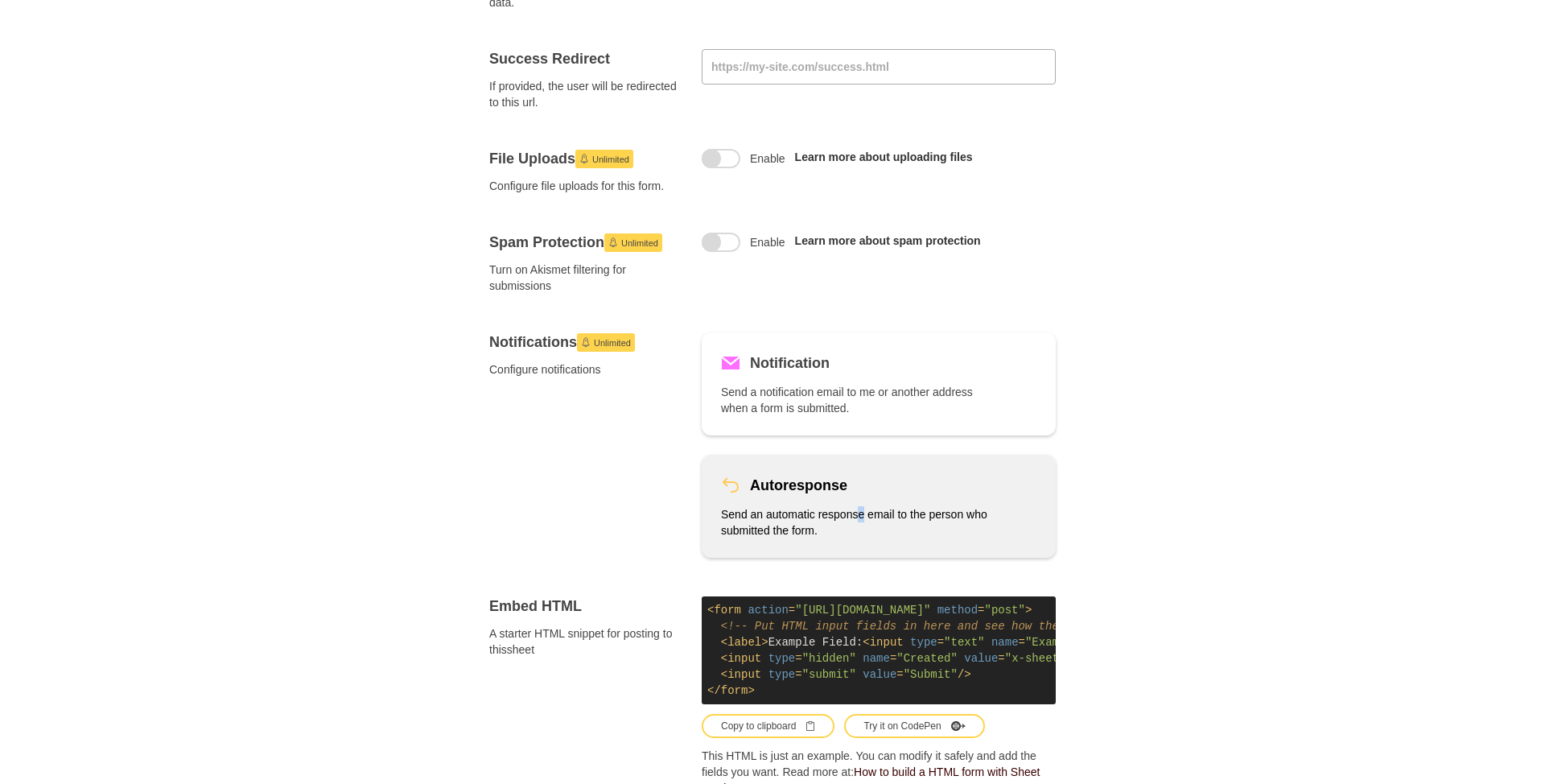
click at [861, 510] on p "Send an automatic response email to the person who submitted the form." at bounding box center [856, 521] width 270 height 32
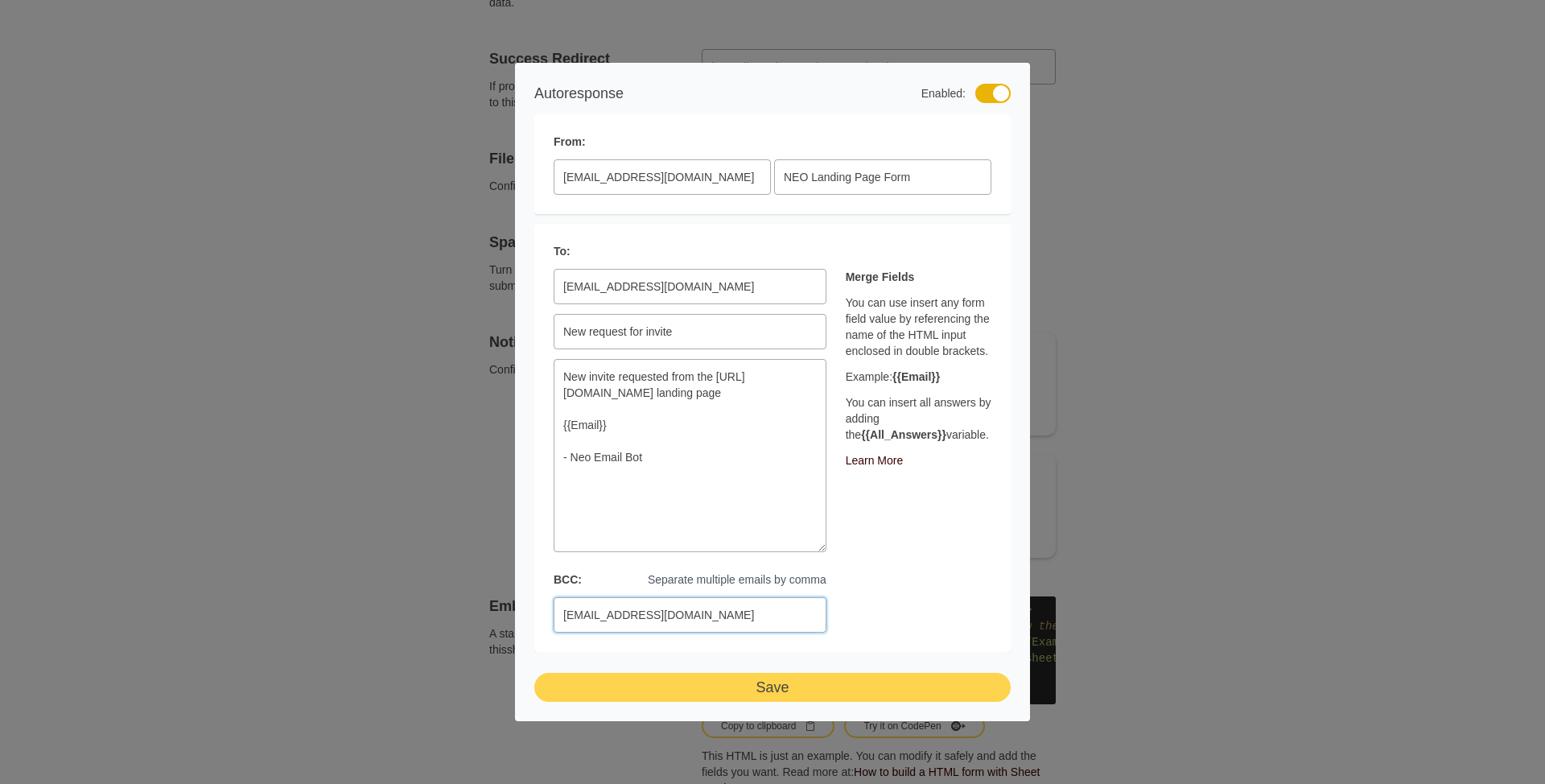
click at [668, 597] on input "[EMAIL_ADDRESS][DOMAIN_NAME]" at bounding box center [690, 615] width 273 height 35
click at [668, 606] on input "[EMAIL_ADDRESS][DOMAIN_NAME]" at bounding box center [690, 615] width 273 height 35
click at [773, 692] on button "Save" at bounding box center [772, 686] width 476 height 29
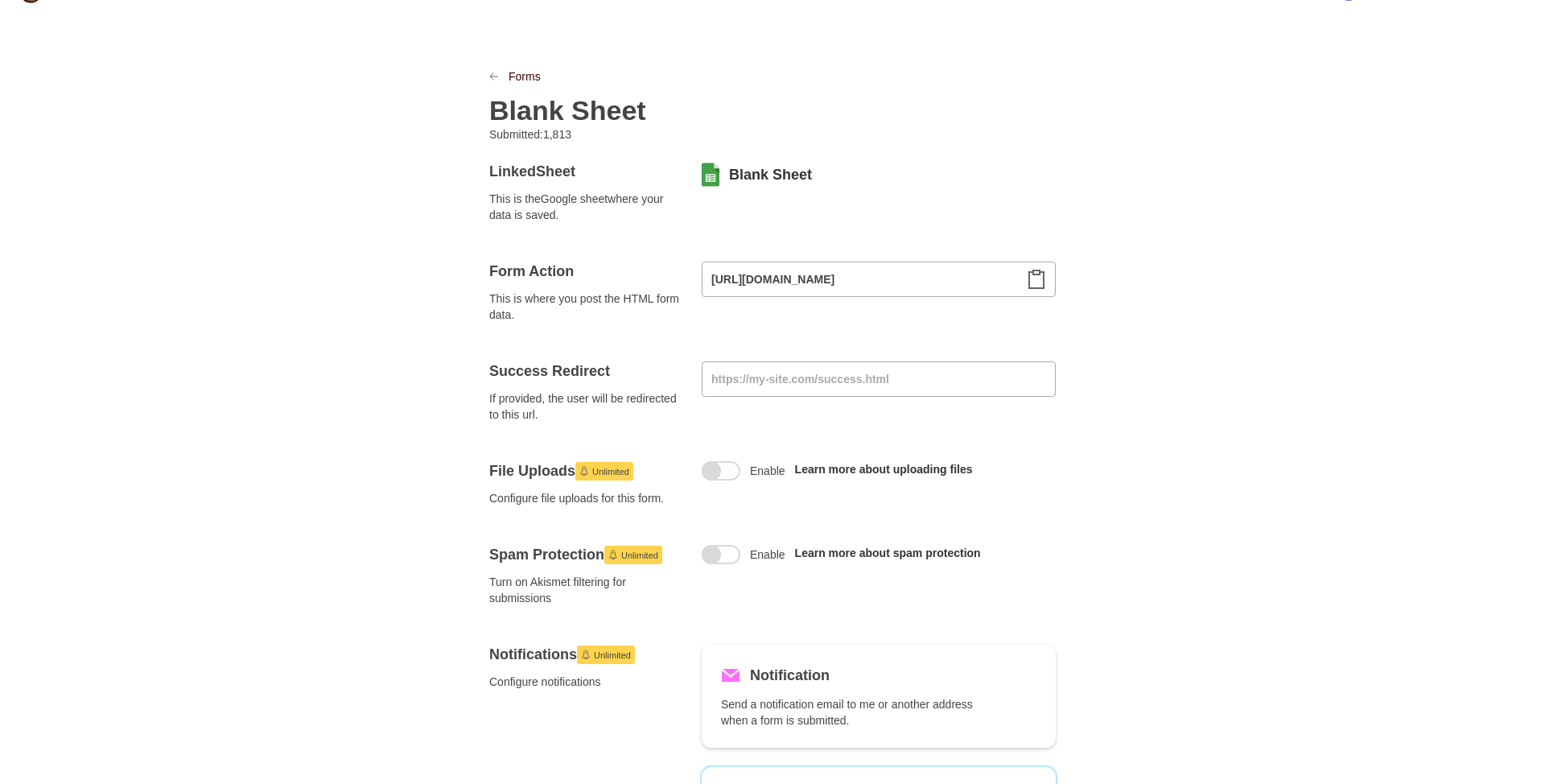
scroll to position [0, 0]
